Goal: Information Seeking & Learning: Learn about a topic

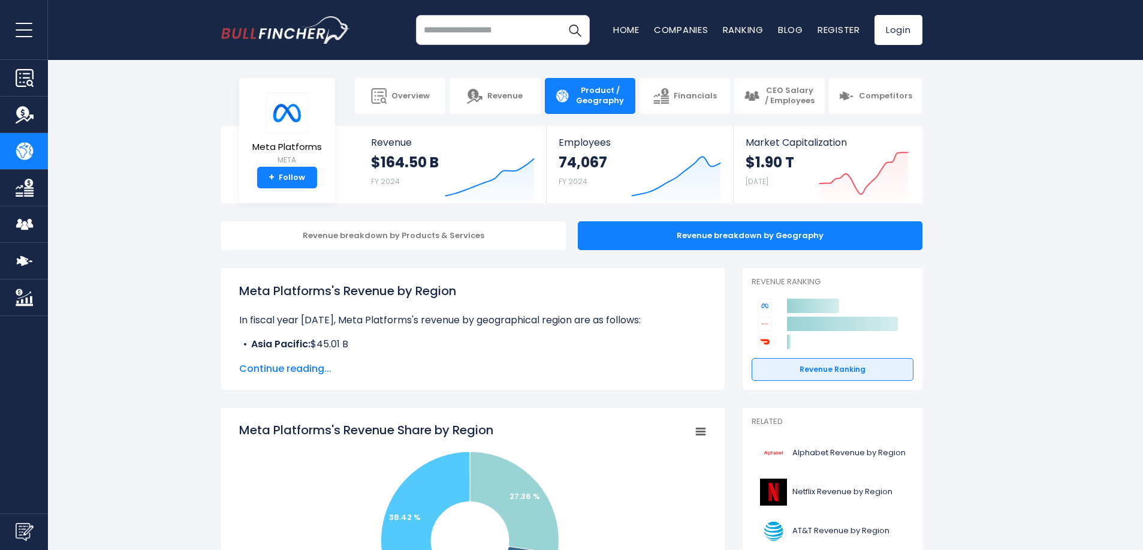
click at [616, 98] on span "Product / Geography" at bounding box center [600, 96] width 51 height 20
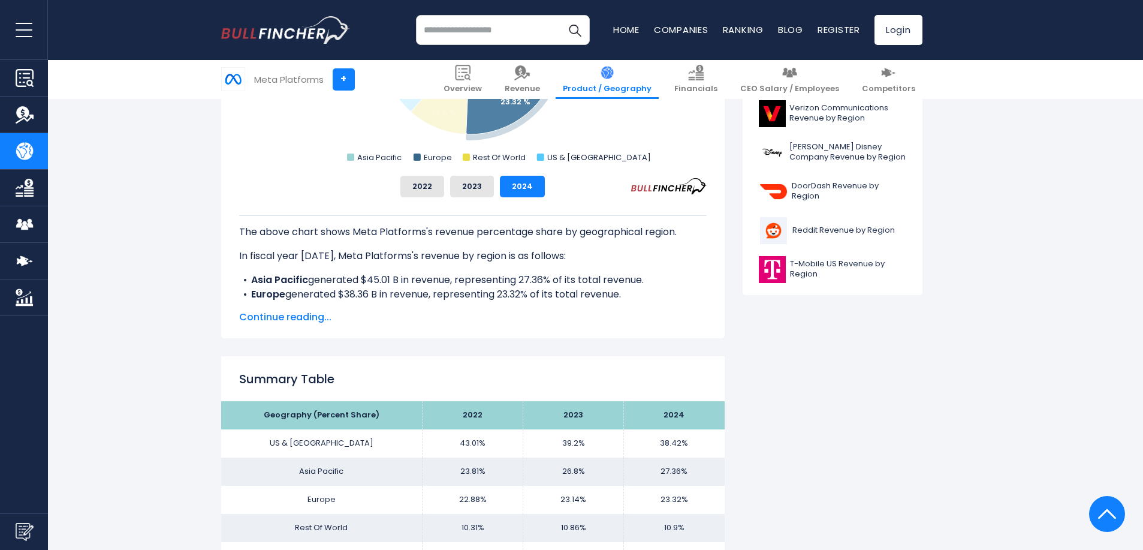
scroll to position [504, 0]
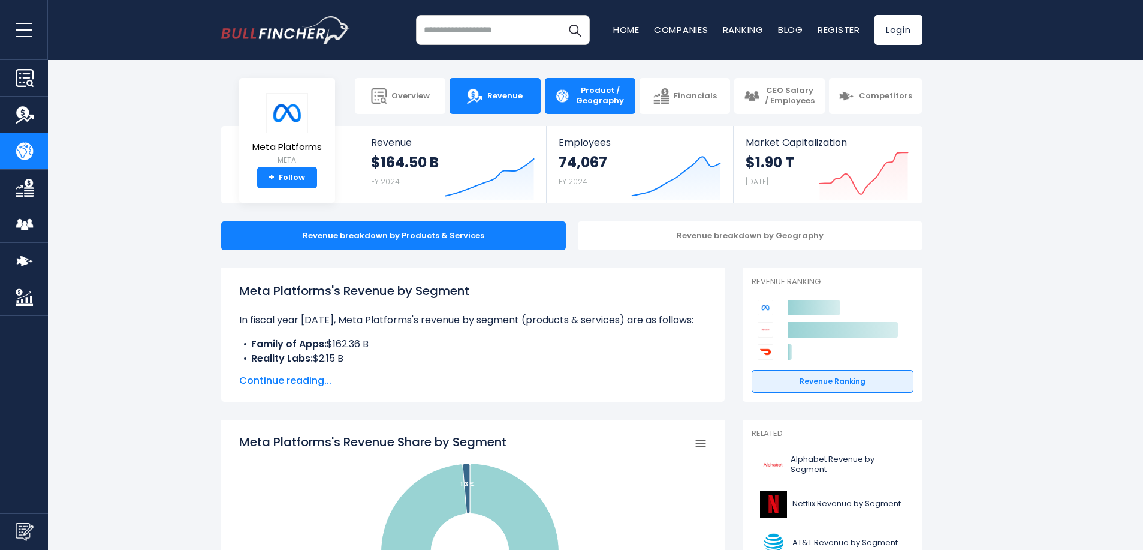
click at [498, 104] on link "Revenue" at bounding box center [495, 96] width 91 height 36
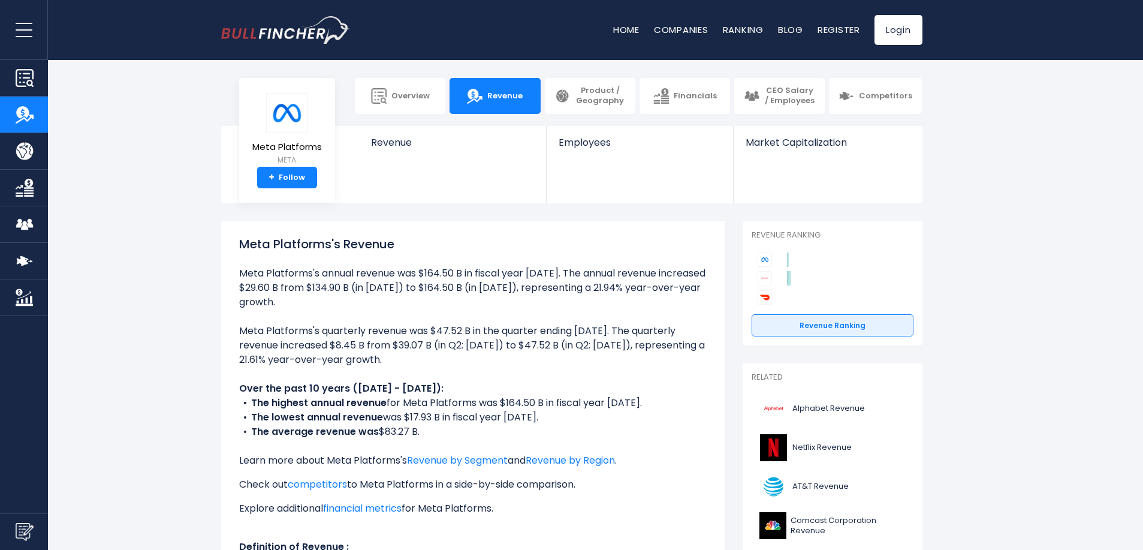
click at [597, 96] on span "Product / Geography" at bounding box center [600, 96] width 51 height 20
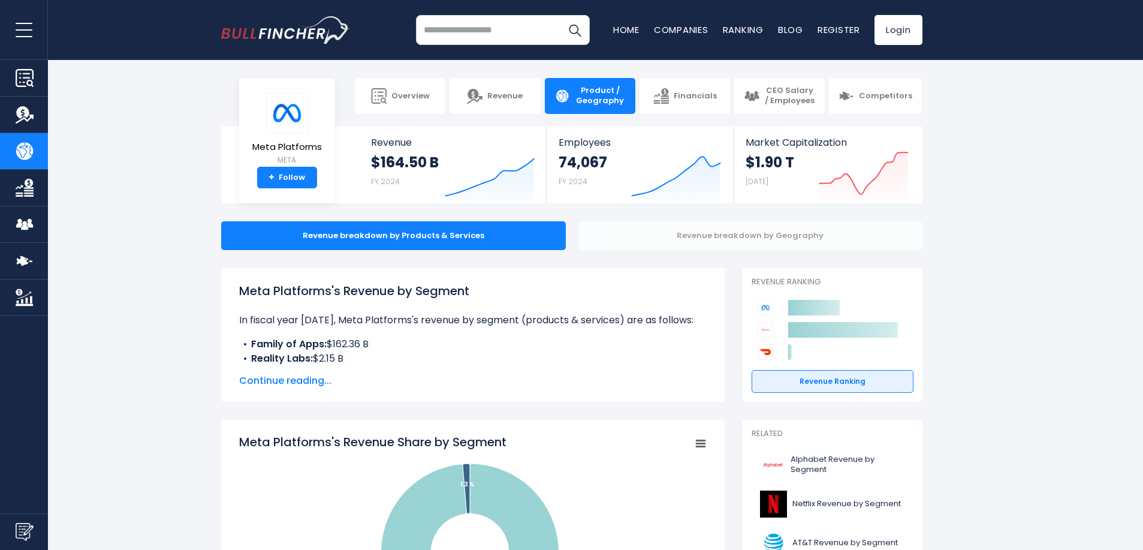
click at [721, 229] on div "Revenue breakdown by Geography" at bounding box center [750, 235] width 345 height 29
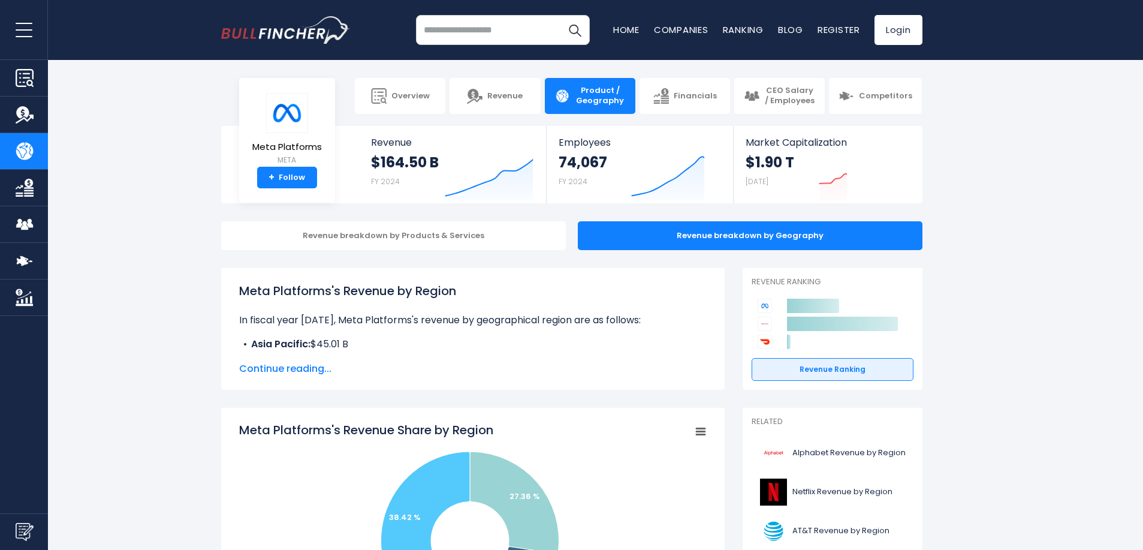
click at [313, 365] on span "Continue reading..." at bounding box center [473, 369] width 468 height 14
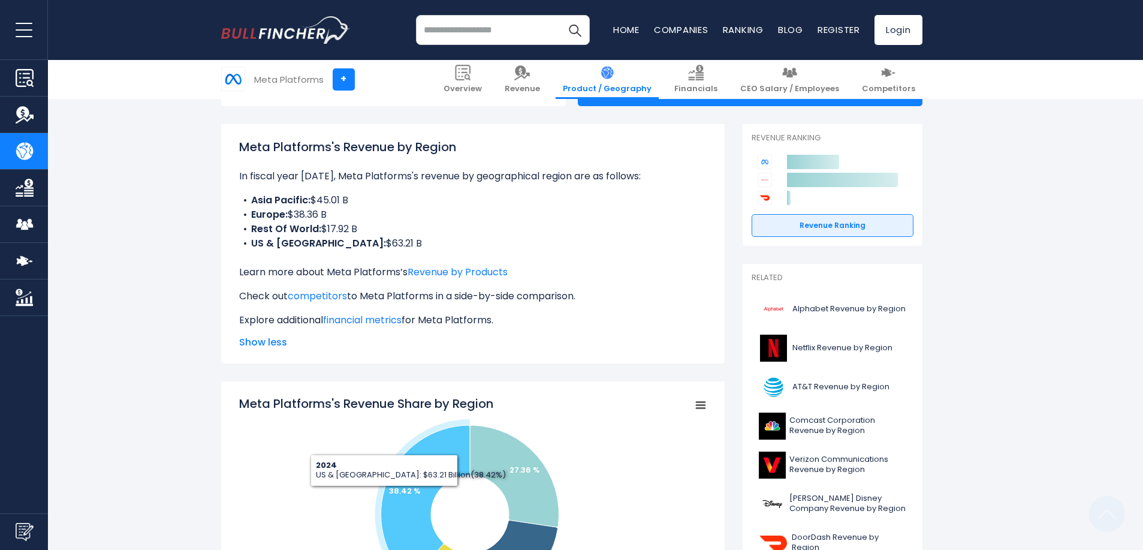
scroll to position [360, 0]
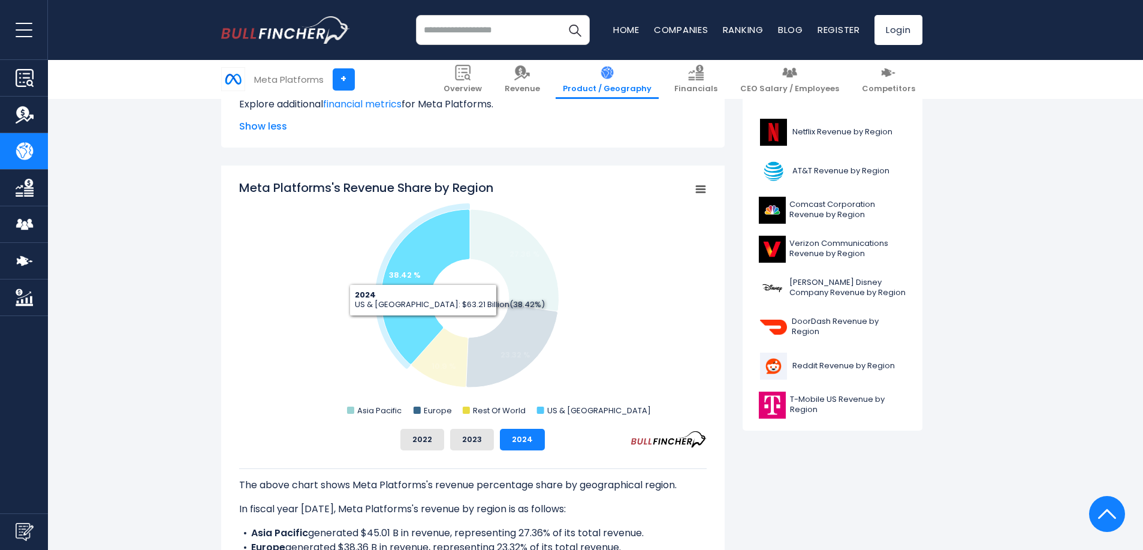
click at [423, 325] on icon "Meta Platforms's Revenue Share by Region" at bounding box center [425, 286] width 89 height 155
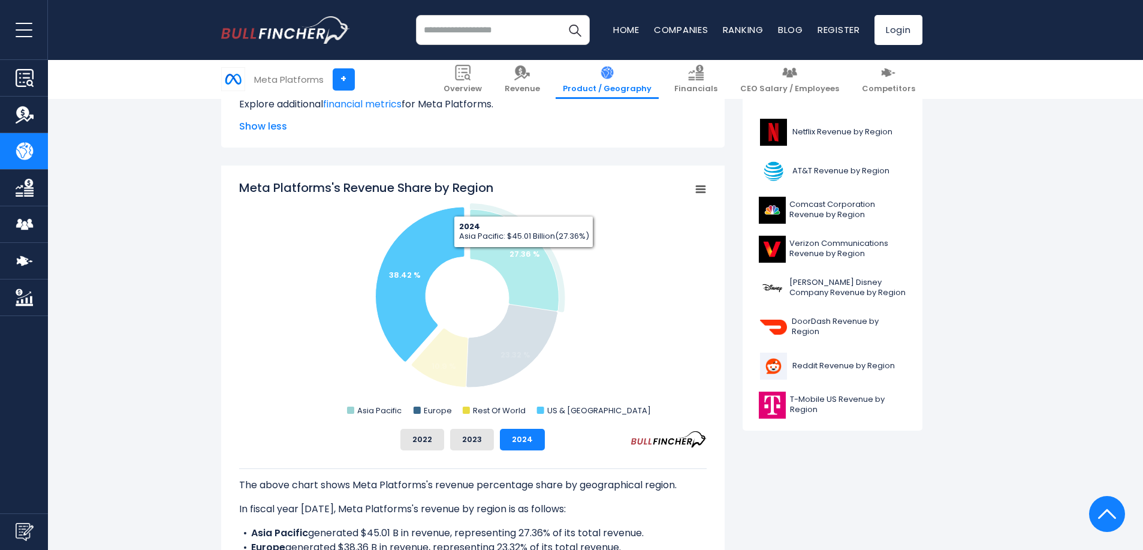
click at [523, 257] on text "27.36 %" at bounding box center [525, 253] width 31 height 11
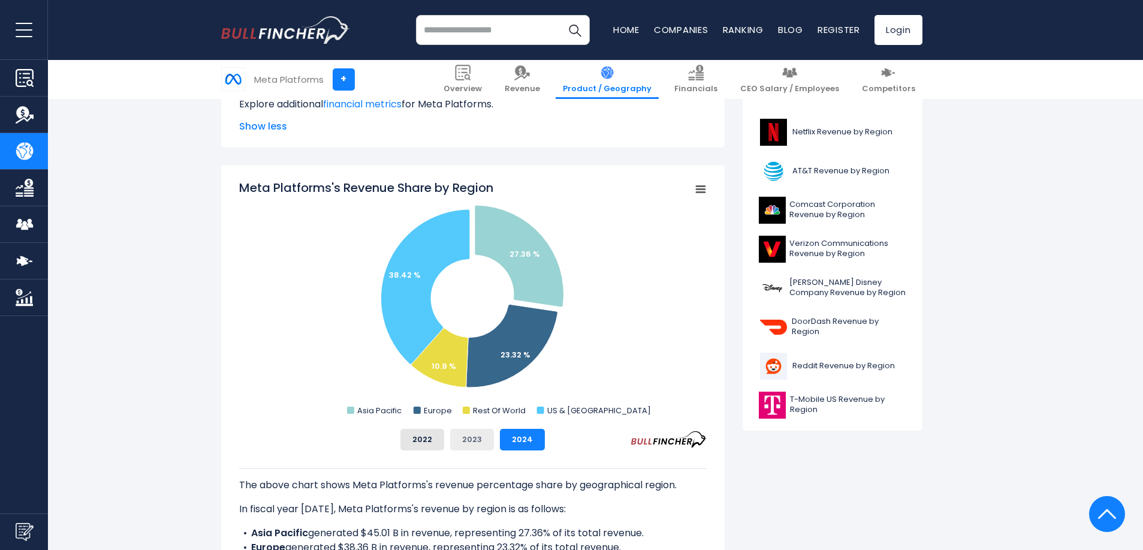
click at [481, 435] on button "2023" at bounding box center [472, 440] width 44 height 22
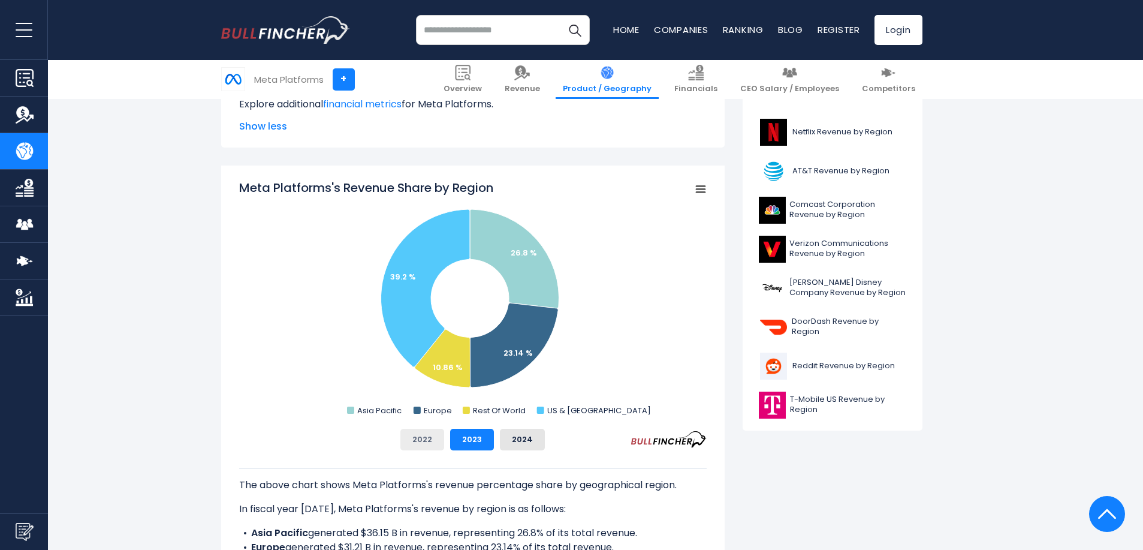
click at [425, 439] on button "2022" at bounding box center [423, 440] width 44 height 22
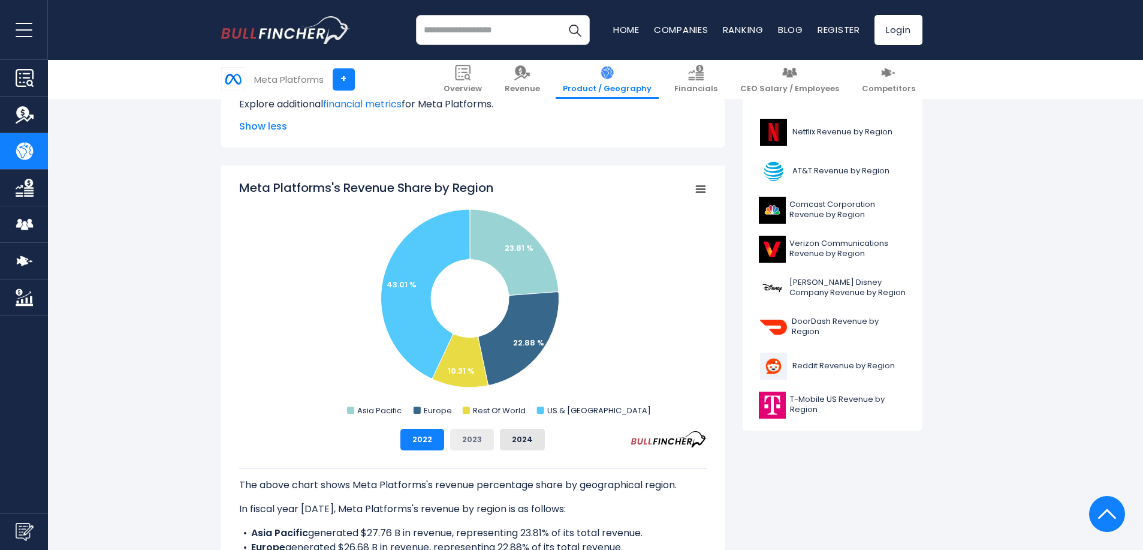
click at [472, 443] on button "2023" at bounding box center [472, 440] width 44 height 22
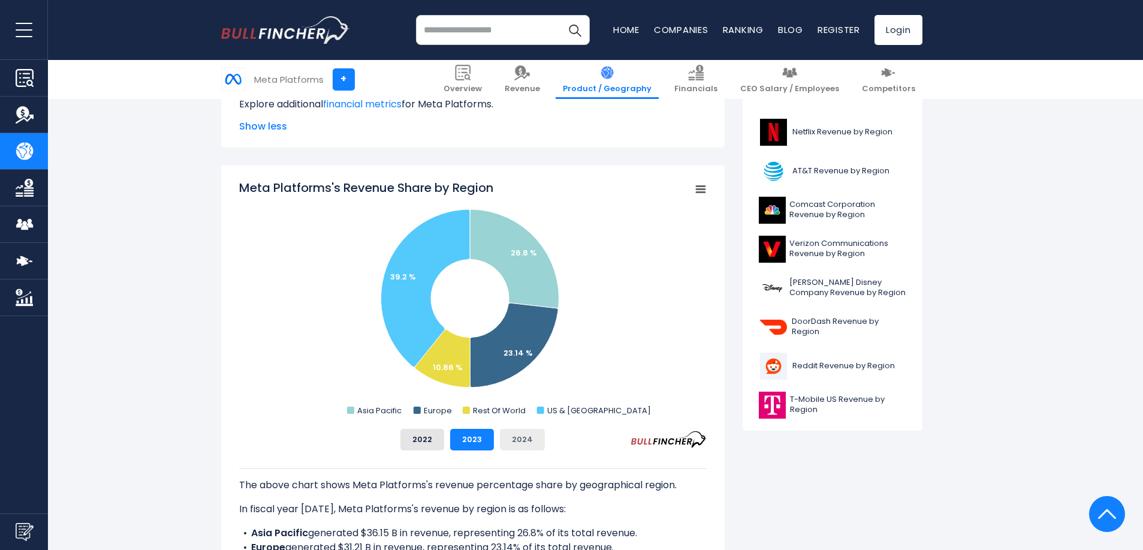
click at [526, 440] on button "2024" at bounding box center [522, 440] width 45 height 22
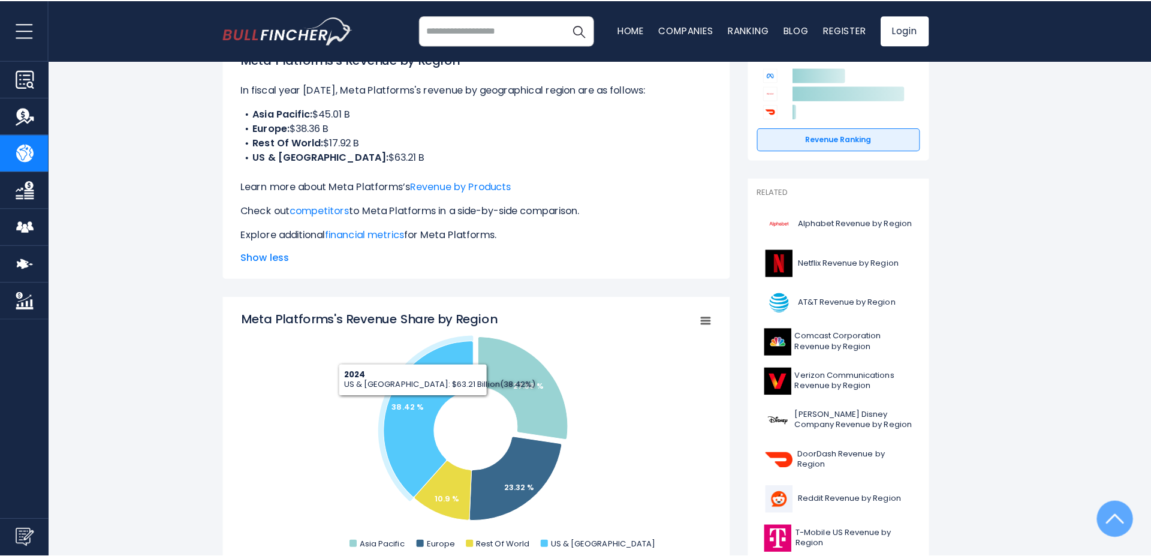
scroll to position [0, 0]
